Goal: Task Accomplishment & Management: Manage account settings

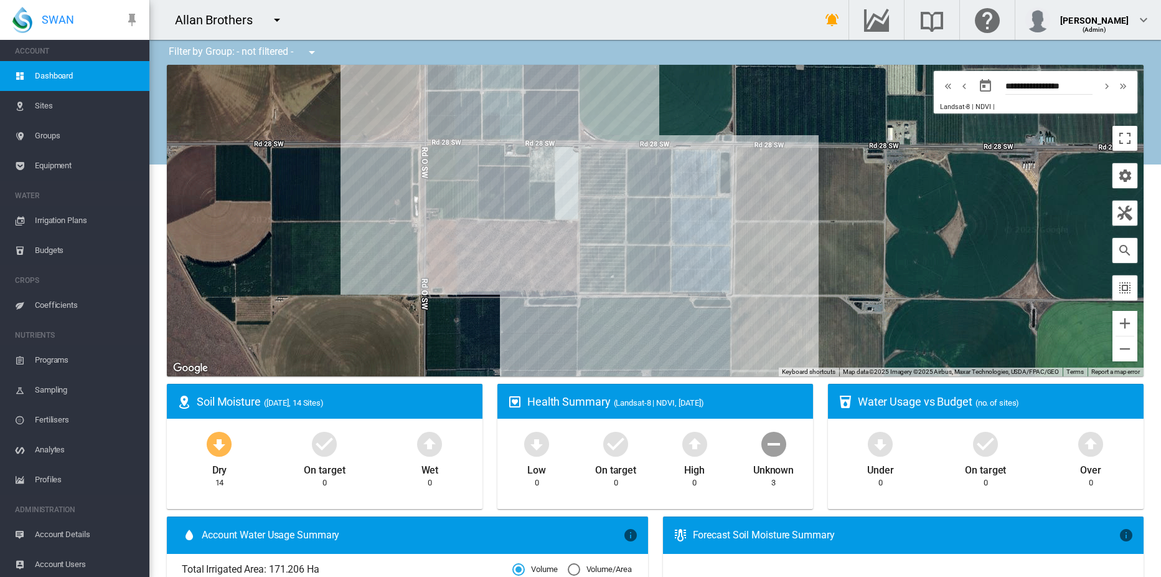
scroll to position [6, 0]
click at [78, 532] on span "Account Details" at bounding box center [87, 532] width 105 height 30
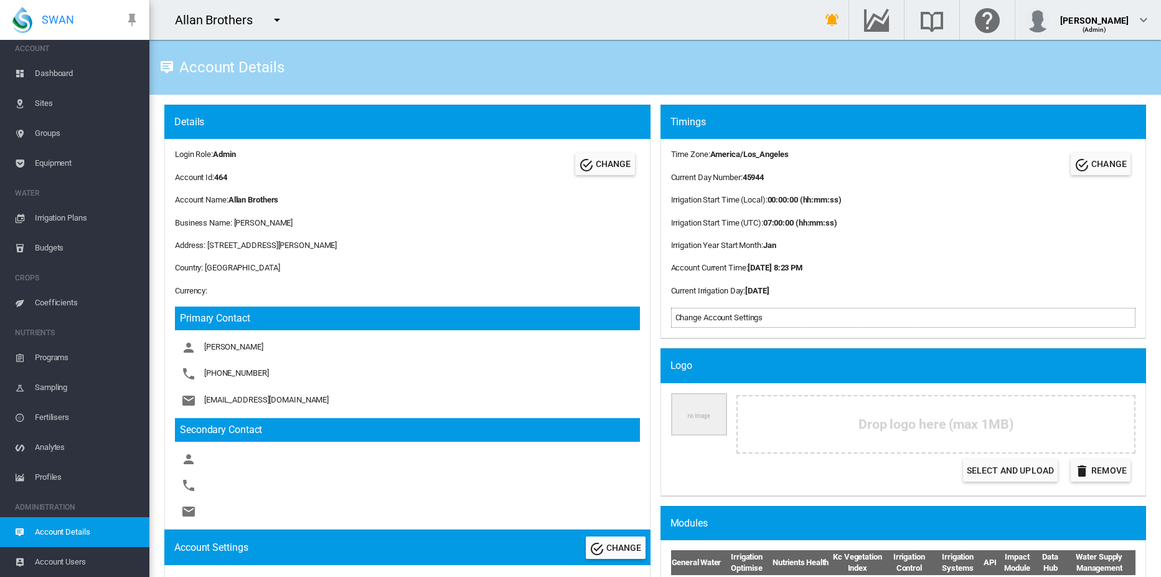
click at [275, 19] on md-icon "icon-menu-down" at bounding box center [277, 19] width 15 height 15
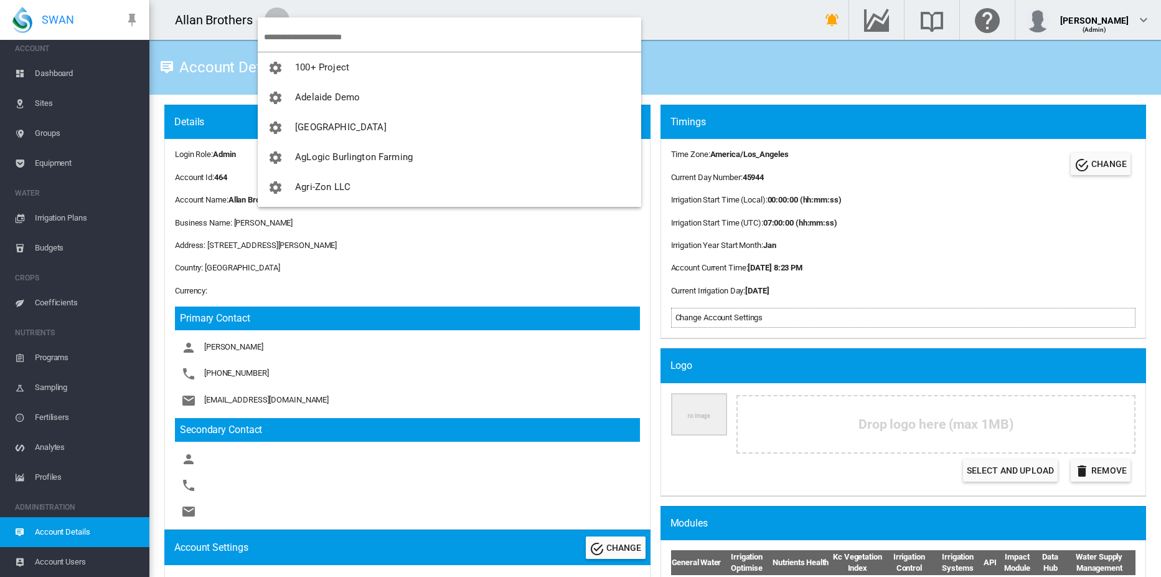
click at [286, 35] on md-backdrop at bounding box center [580, 288] width 1161 height 577
click at [306, 36] on input "search" at bounding box center [452, 36] width 377 height 29
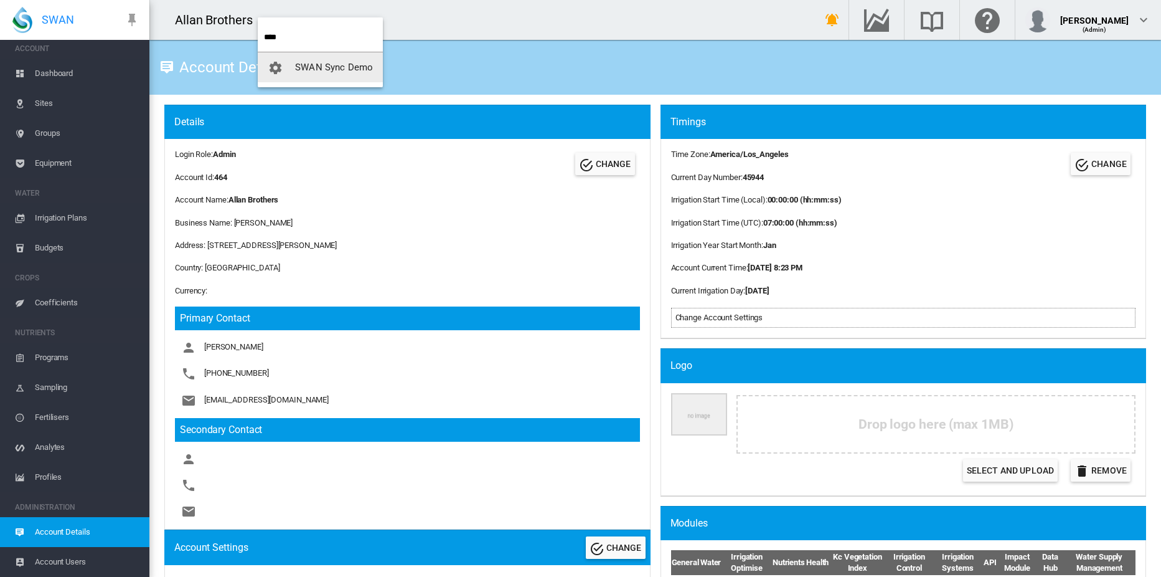
type input "****"
click at [324, 64] on span "SWAN Sync Demo" at bounding box center [334, 67] width 78 height 11
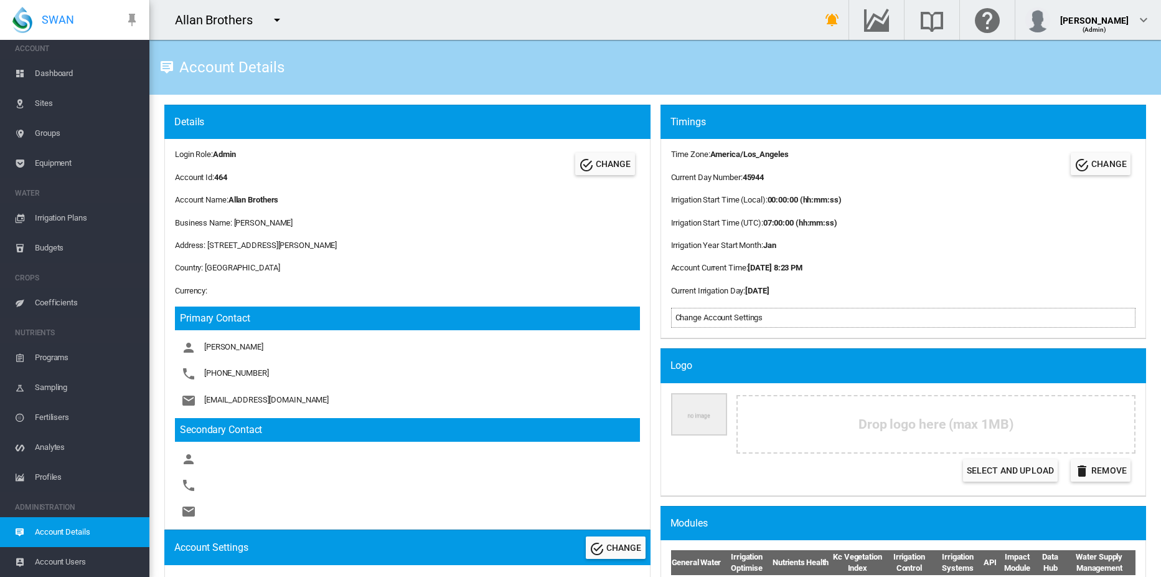
click at [509, 73] on div "Account Details" at bounding box center [655, 67] width 992 height 35
click at [279, 19] on md-icon "icon-menu-down" at bounding box center [277, 19] width 15 height 15
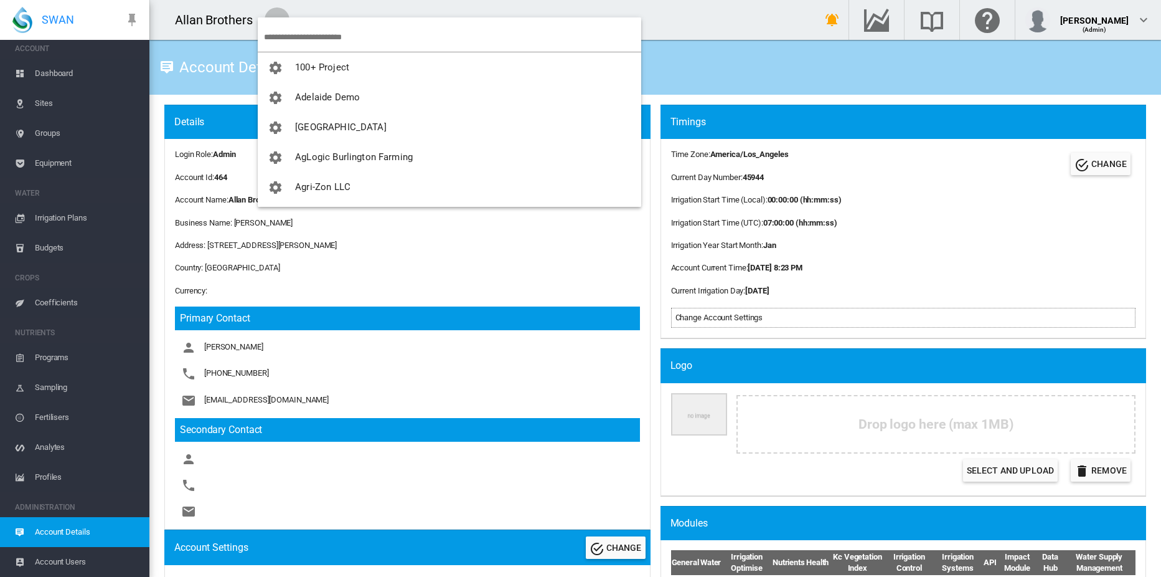
click at [320, 42] on md-backdrop at bounding box center [580, 288] width 1161 height 577
click at [327, 37] on input "search" at bounding box center [452, 36] width 377 height 29
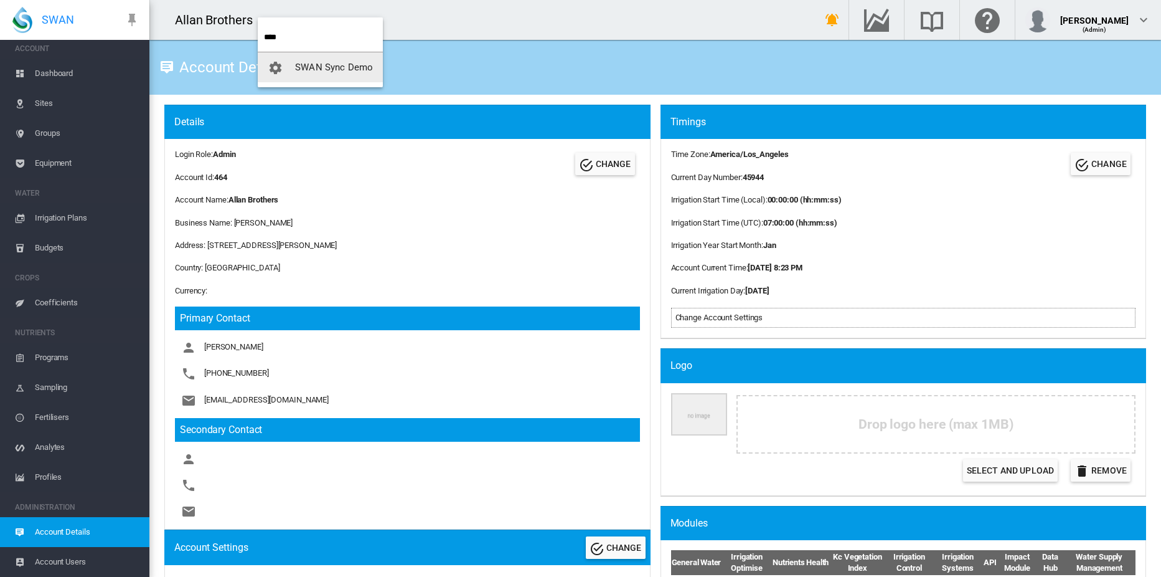
type input "****"
click at [328, 67] on span "SWAN Sync Demo" at bounding box center [334, 67] width 78 height 11
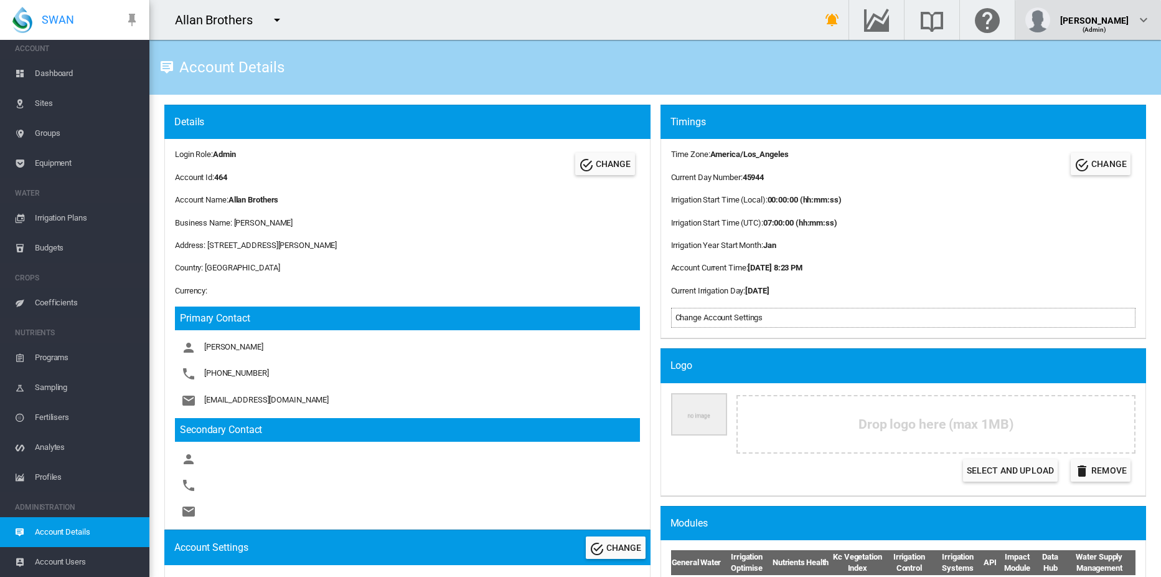
click at [1109, 21] on div "(Admin)" at bounding box center [1094, 25] width 68 height 12
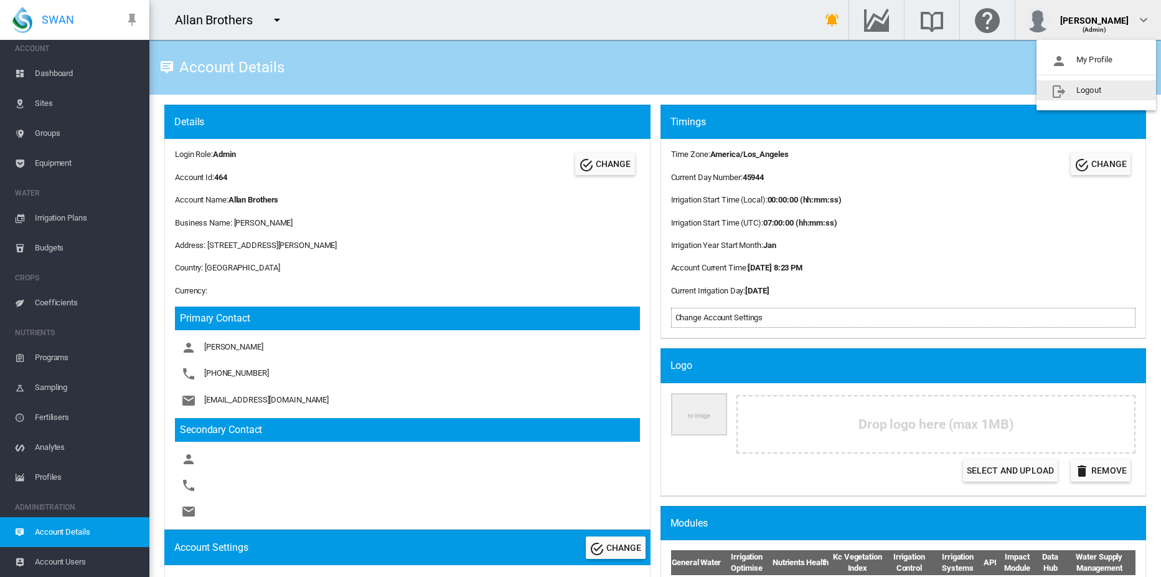
click at [1086, 88] on button "Logout" at bounding box center [1097, 90] width 120 height 20
